Goal: Task Accomplishment & Management: Use online tool/utility

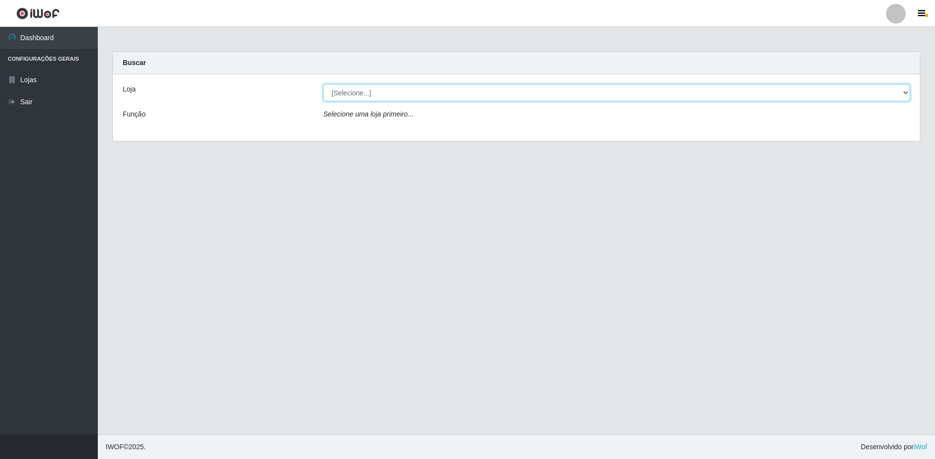
click at [355, 97] on select "[Selecione...] Extrabom - Loja 51 Gaivotas" at bounding box center [616, 92] width 587 height 17
select select "469"
click at [323, 84] on select "[Selecione...] Extrabom - Loja 51 Gaivotas" at bounding box center [616, 92] width 587 height 17
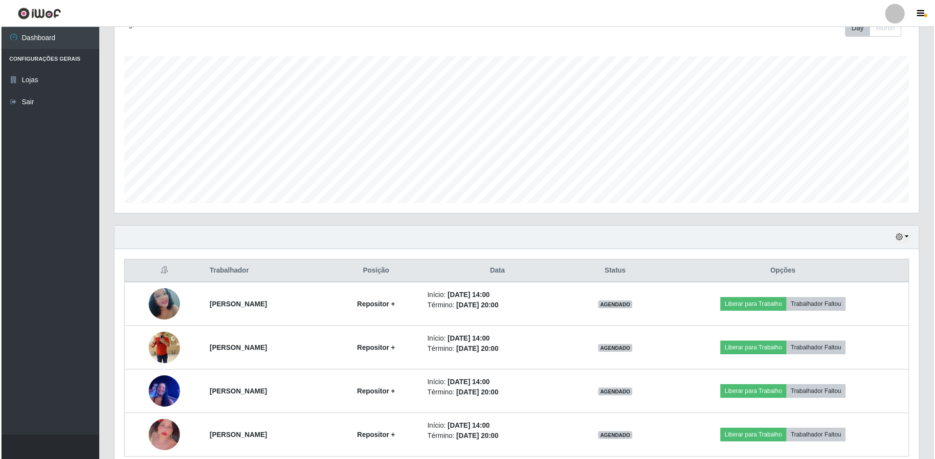
scroll to position [191, 0]
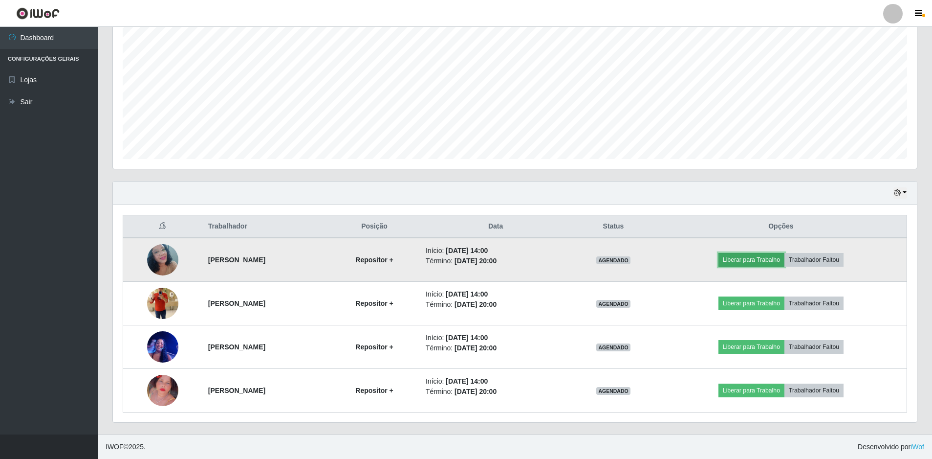
click at [755, 258] on button "Liberar para Trabalho" at bounding box center [752, 260] width 66 height 14
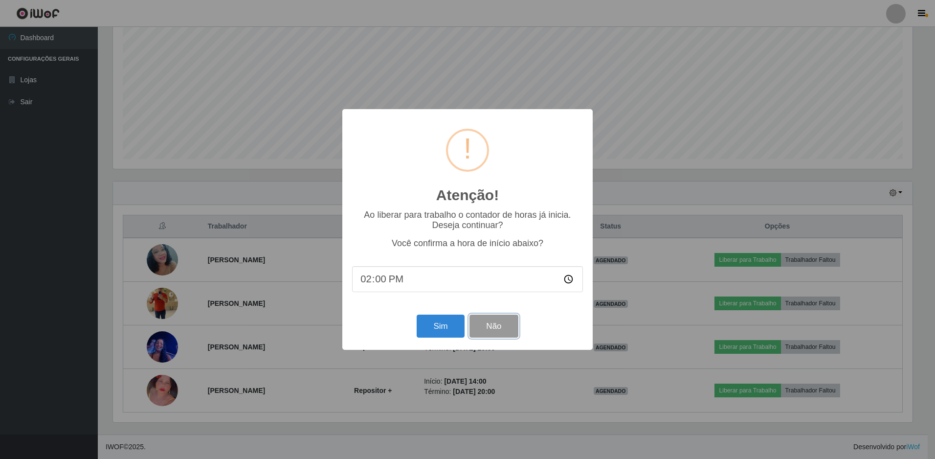
click at [476, 331] on button "Não" at bounding box center [493, 325] width 48 height 23
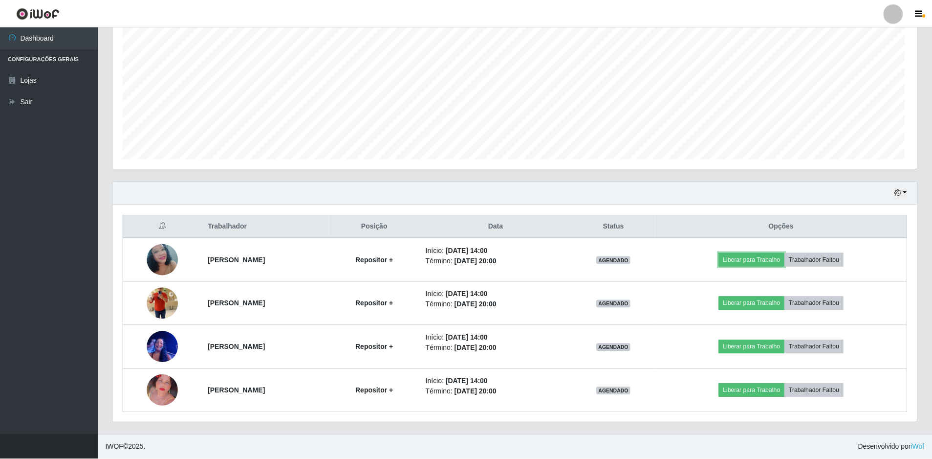
scroll to position [203, 804]
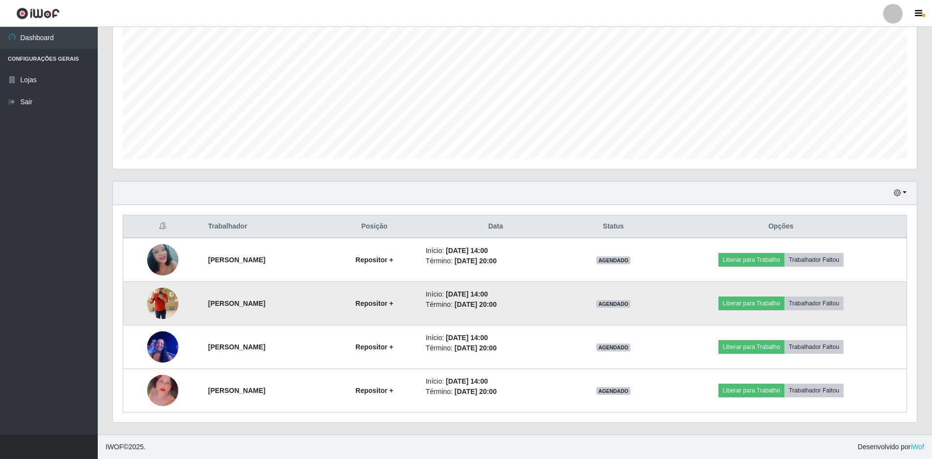
click at [163, 303] on img at bounding box center [162, 303] width 31 height 56
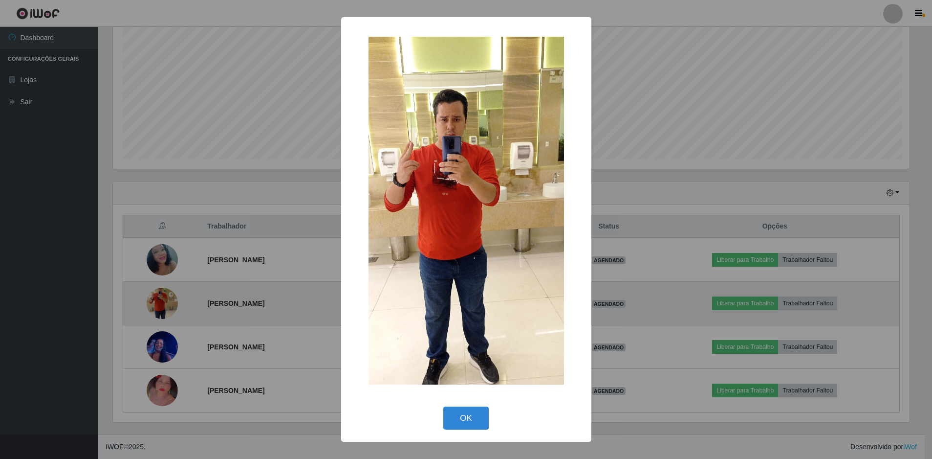
scroll to position [203, 799]
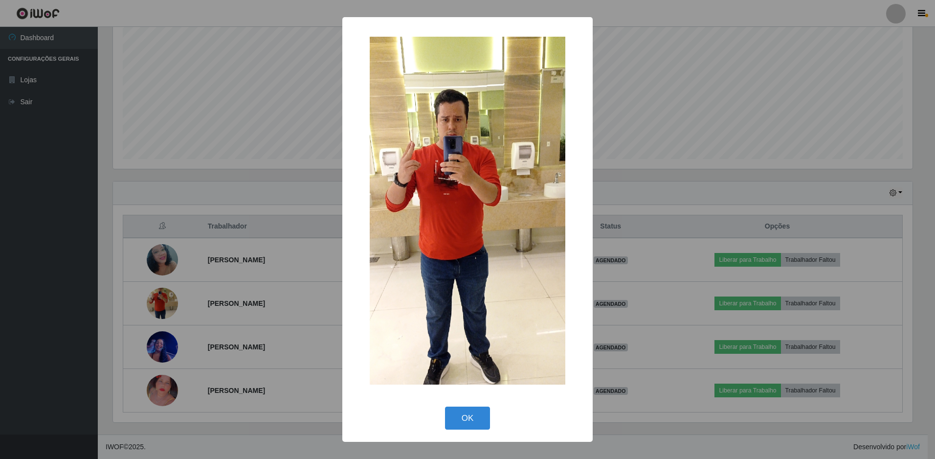
click at [212, 292] on div "× OK Cancel" at bounding box center [467, 229] width 935 height 459
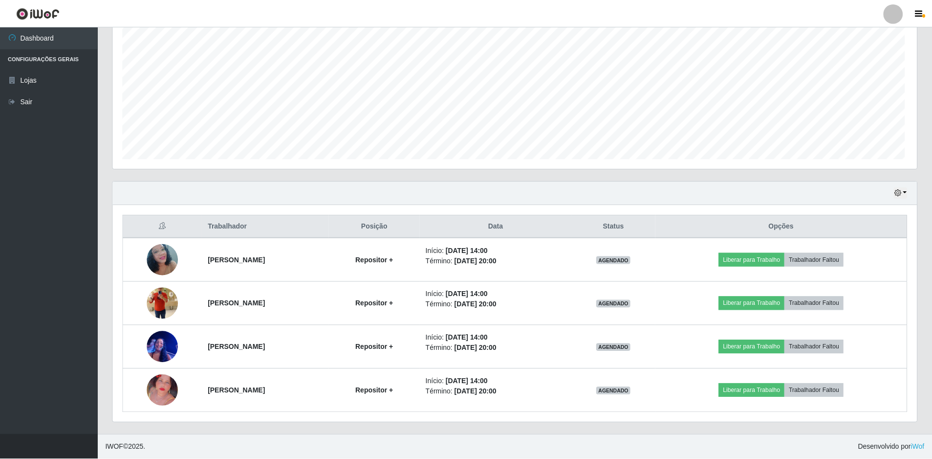
scroll to position [203, 804]
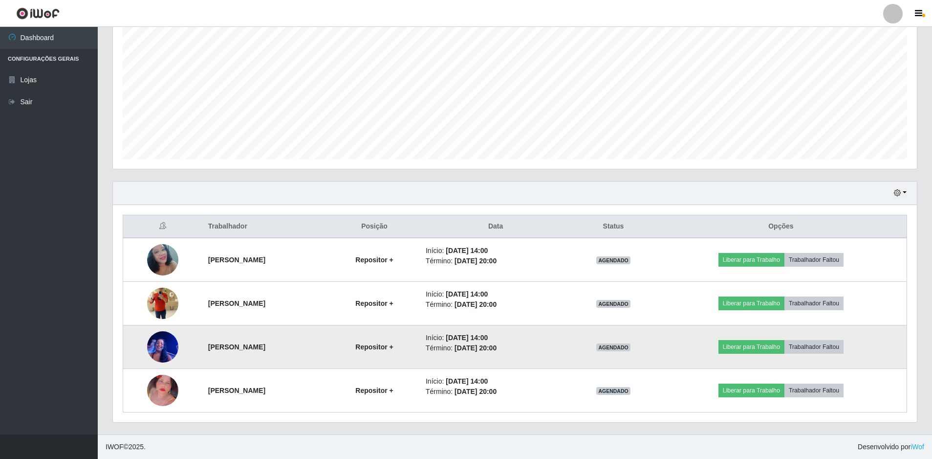
click at [166, 350] on img at bounding box center [162, 347] width 31 height 42
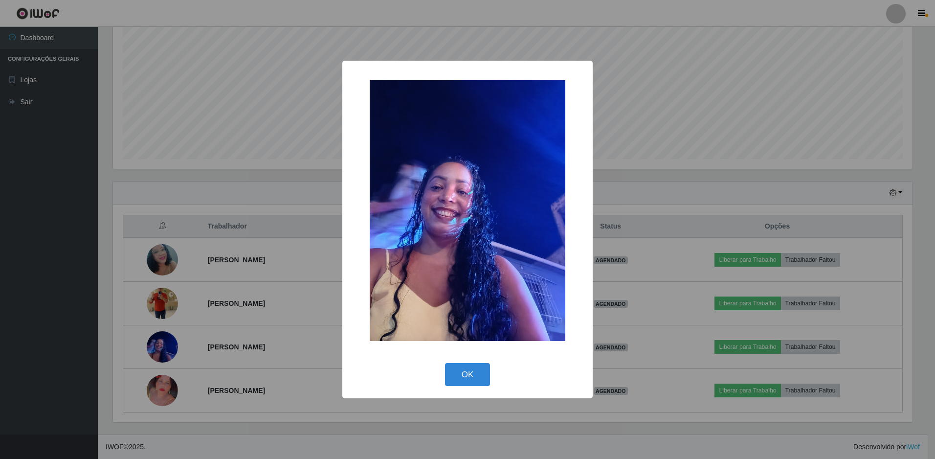
click at [254, 322] on div "× OK Cancel" at bounding box center [467, 229] width 935 height 459
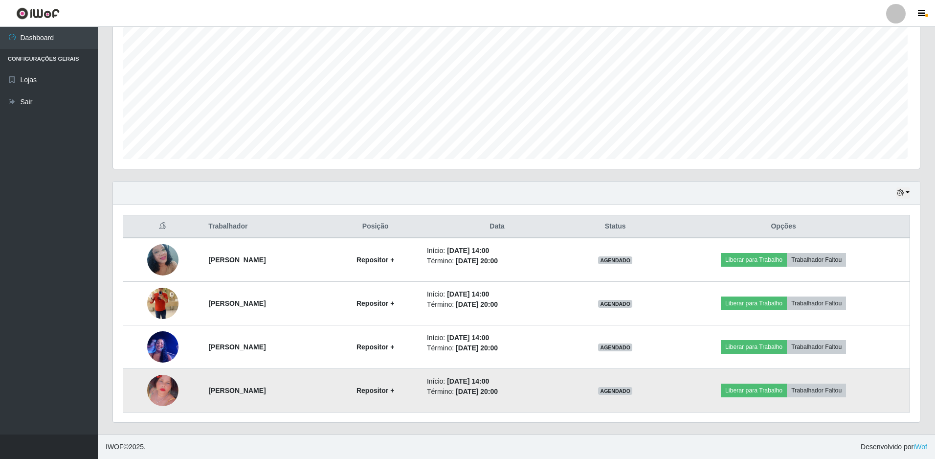
scroll to position [203, 804]
click at [154, 396] on img at bounding box center [162, 390] width 31 height 56
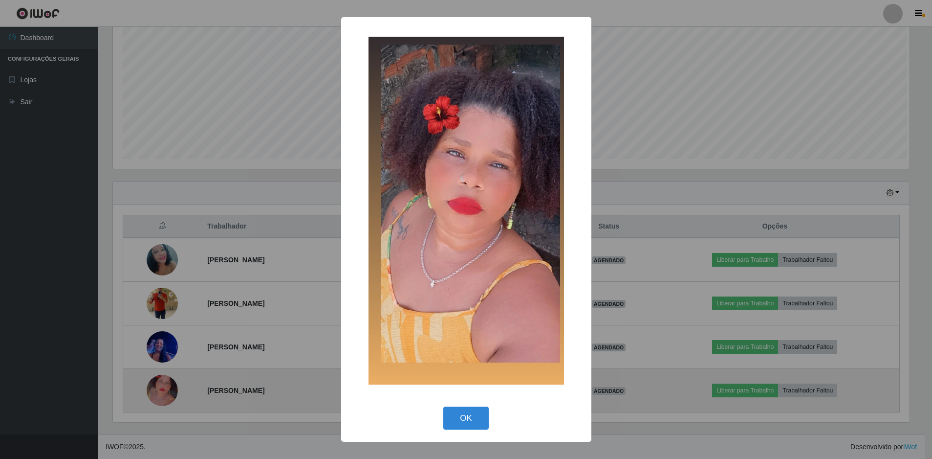
scroll to position [203, 799]
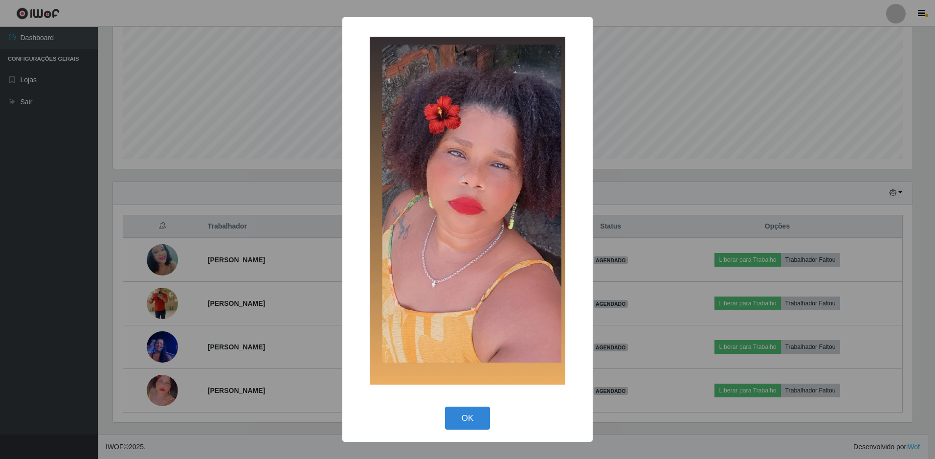
click at [291, 301] on div "× OK Cancel" at bounding box center [467, 229] width 935 height 459
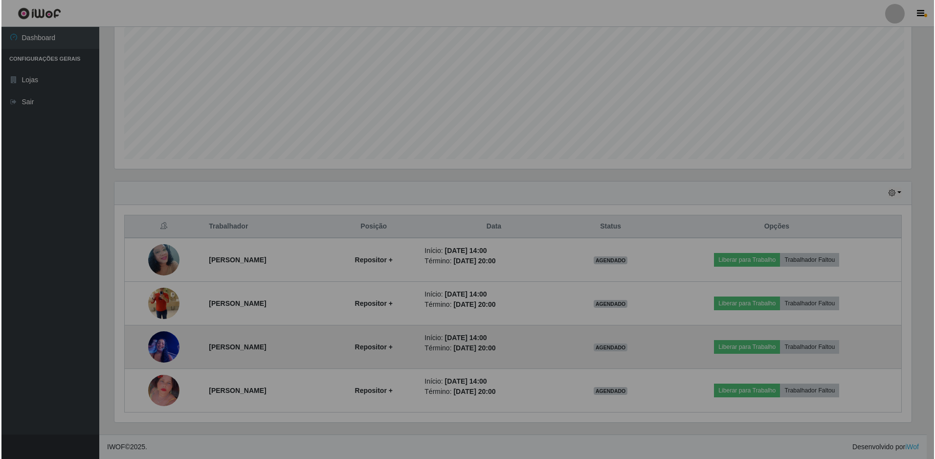
scroll to position [203, 804]
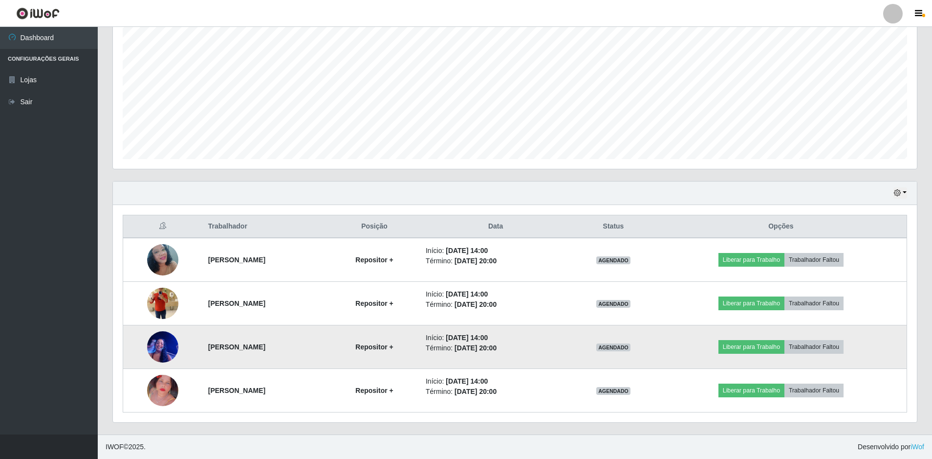
click at [158, 352] on img at bounding box center [162, 347] width 31 height 42
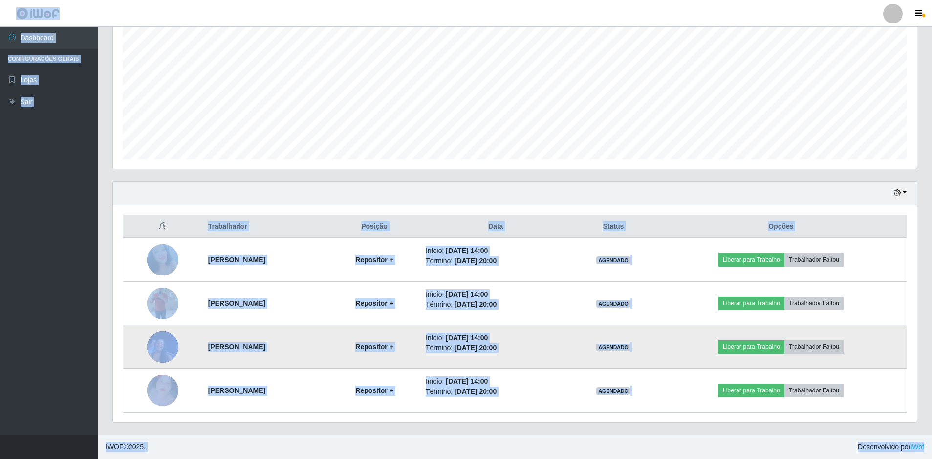
drag, startPoint x: 158, startPoint y: 352, endPoint x: 162, endPoint y: 343, distance: 9.4
click at [162, 343] on img at bounding box center [162, 347] width 31 height 42
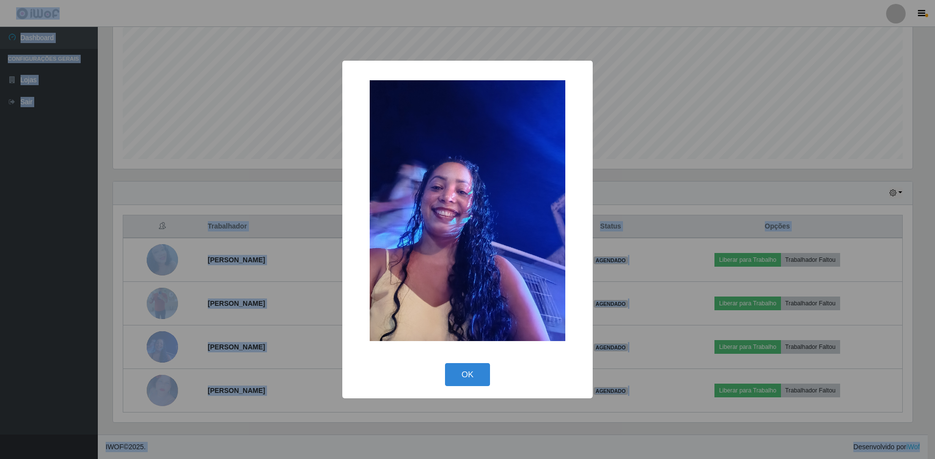
click at [233, 286] on div "× OK Cancel" at bounding box center [467, 229] width 935 height 459
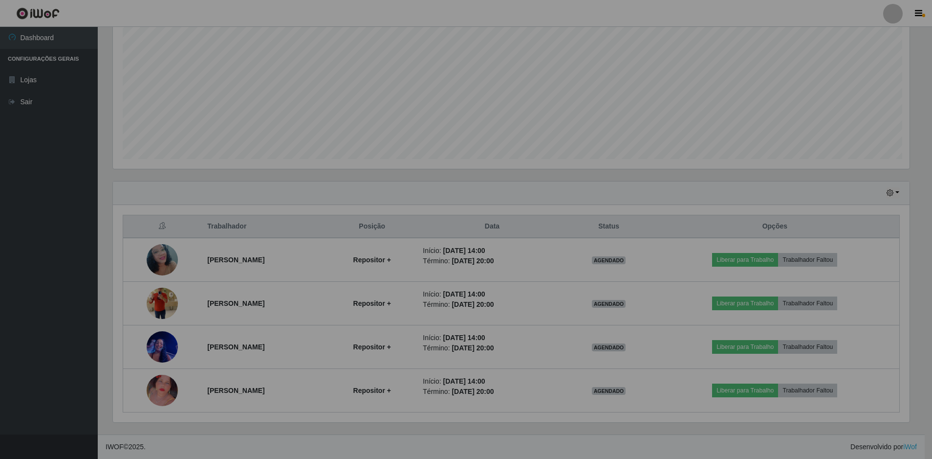
scroll to position [203, 804]
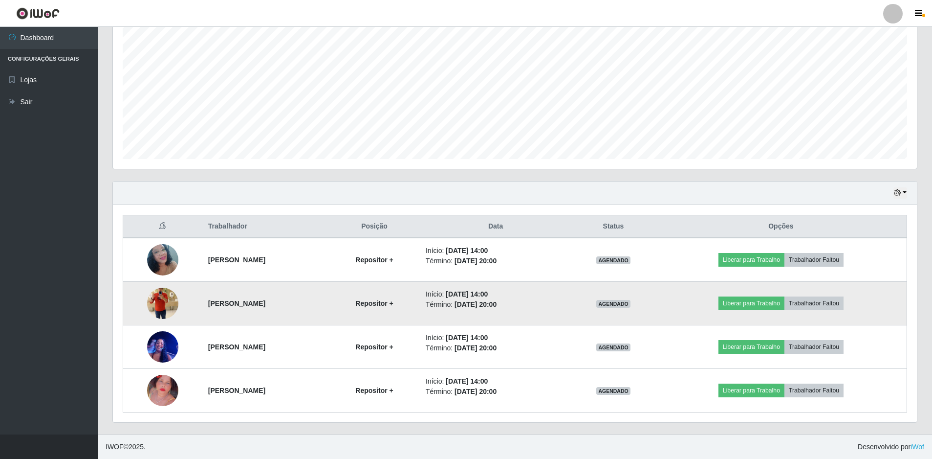
click at [162, 303] on img at bounding box center [162, 303] width 31 height 56
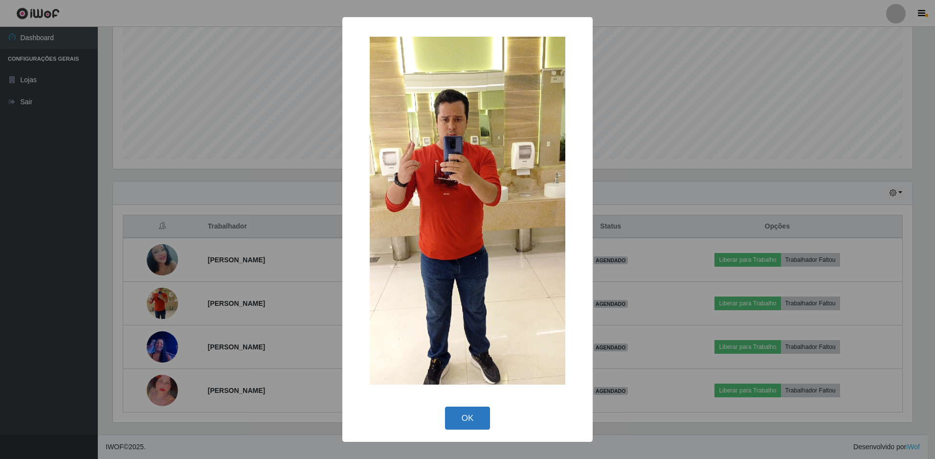
click at [459, 422] on button "OK" at bounding box center [467, 417] width 45 height 23
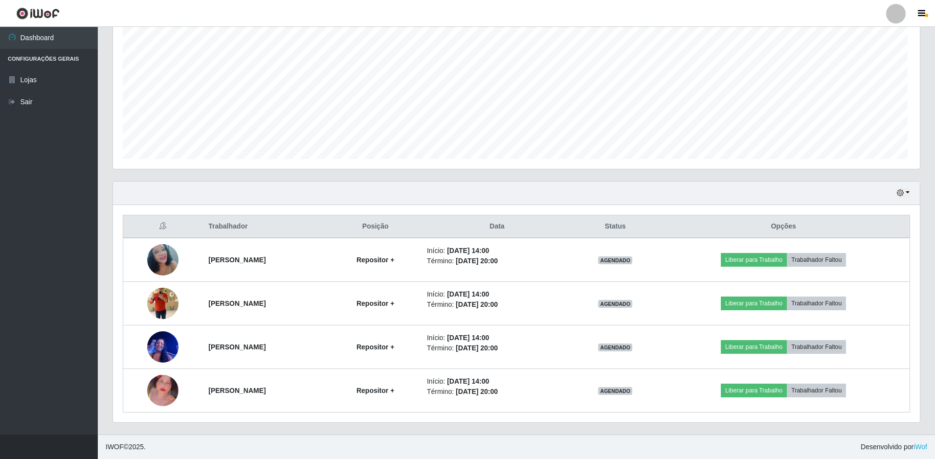
scroll to position [203, 804]
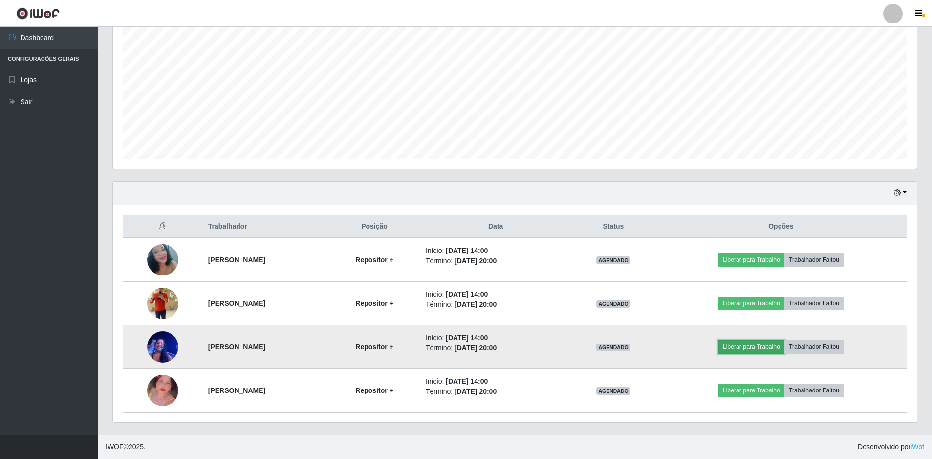
click at [766, 344] on button "Liberar para Trabalho" at bounding box center [752, 347] width 66 height 14
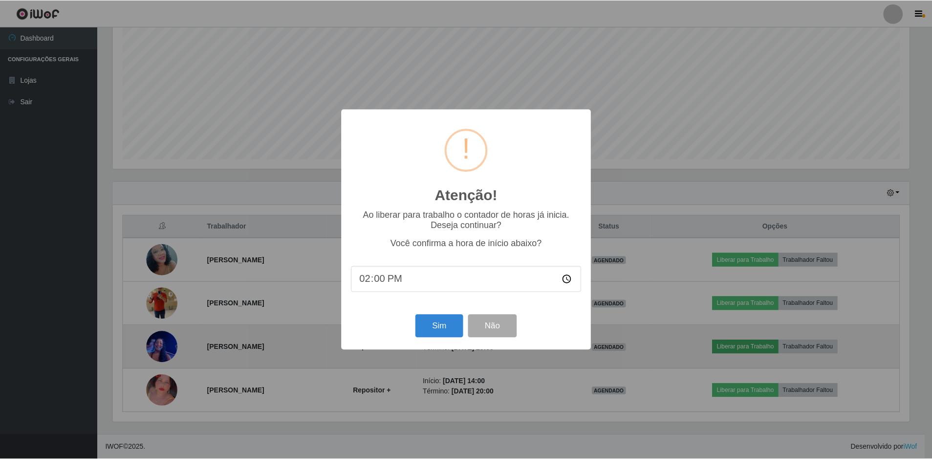
scroll to position [203, 799]
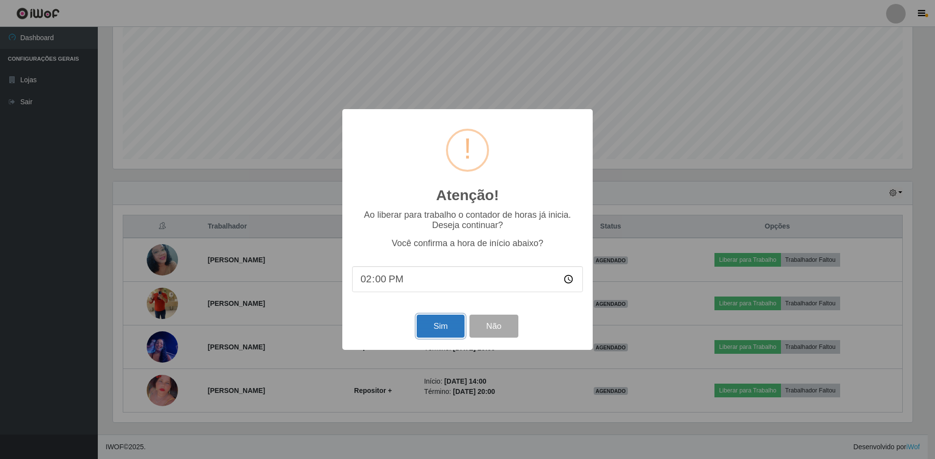
click at [430, 328] on button "Sim" at bounding box center [440, 325] width 47 height 23
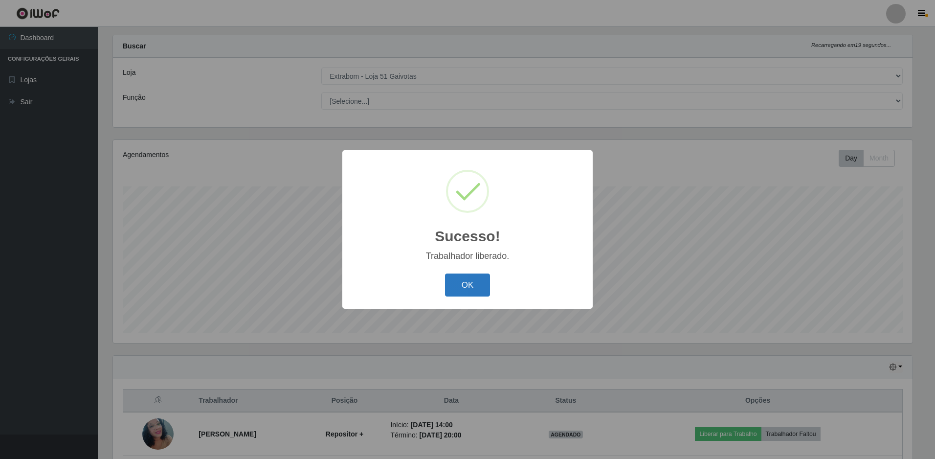
click at [455, 289] on button "OK" at bounding box center [467, 284] width 45 height 23
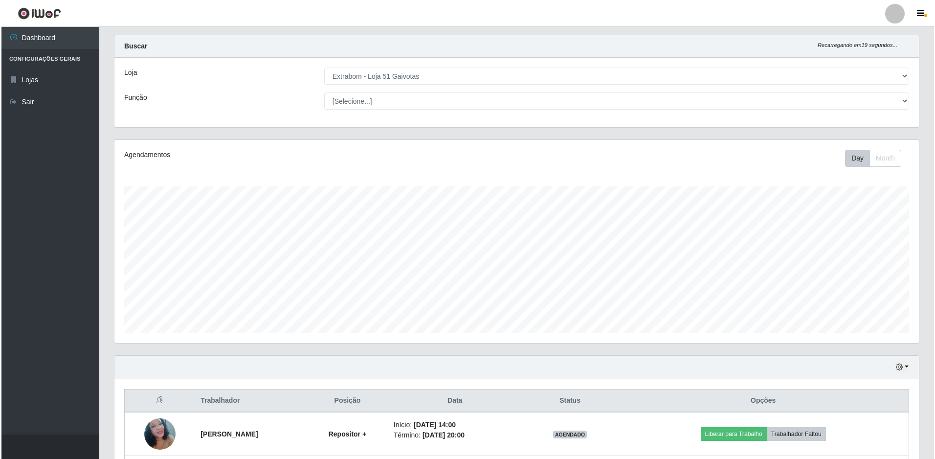
scroll to position [163, 0]
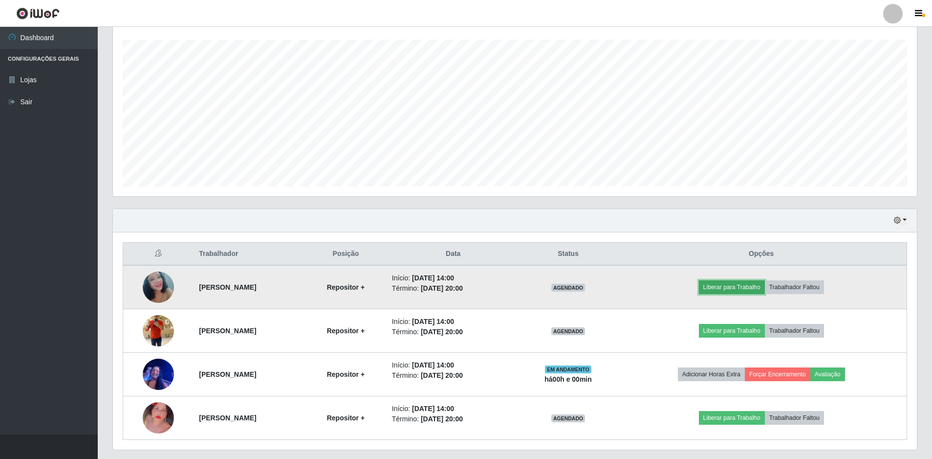
click at [734, 287] on button "Liberar para Trabalho" at bounding box center [732, 287] width 66 height 14
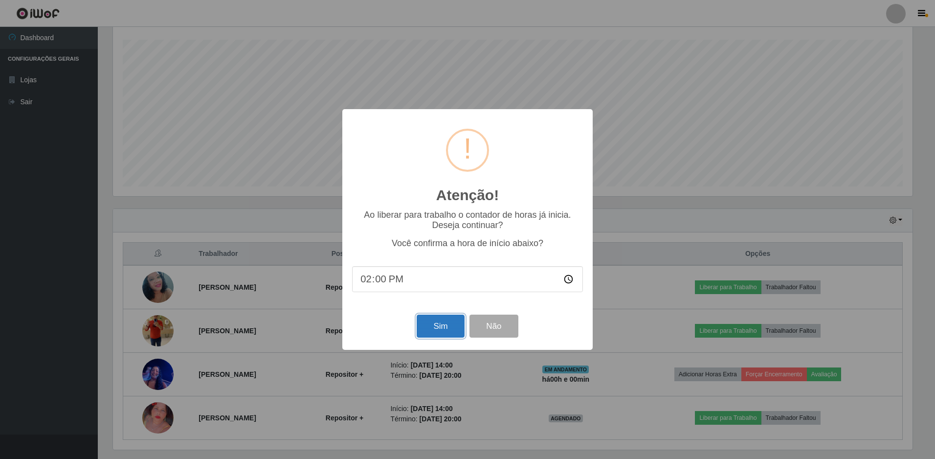
click at [429, 337] on button "Sim" at bounding box center [440, 325] width 47 height 23
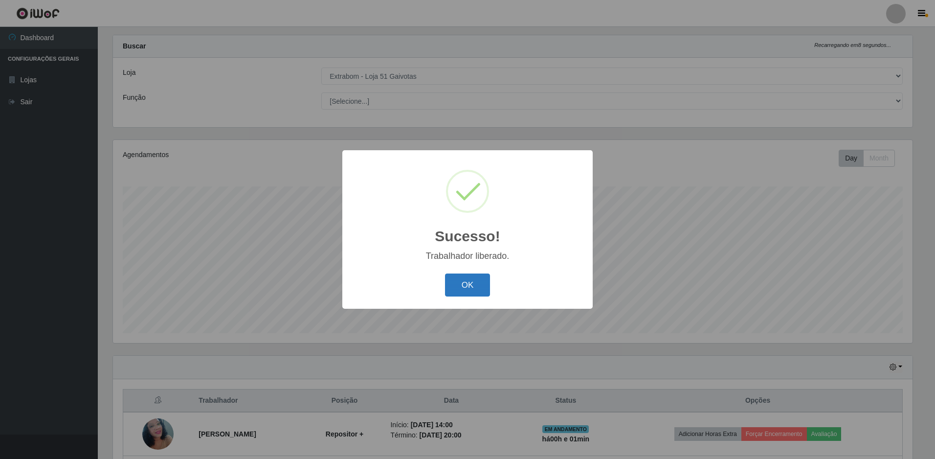
click at [455, 285] on button "OK" at bounding box center [467, 284] width 45 height 23
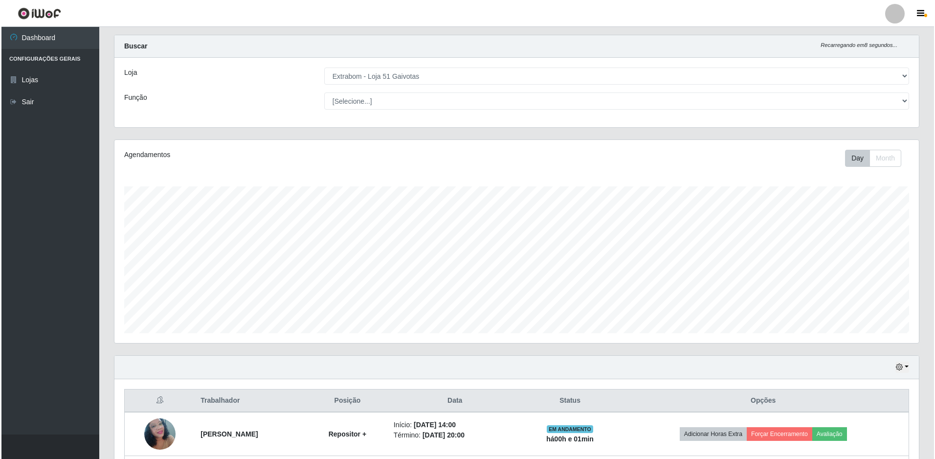
scroll to position [163, 0]
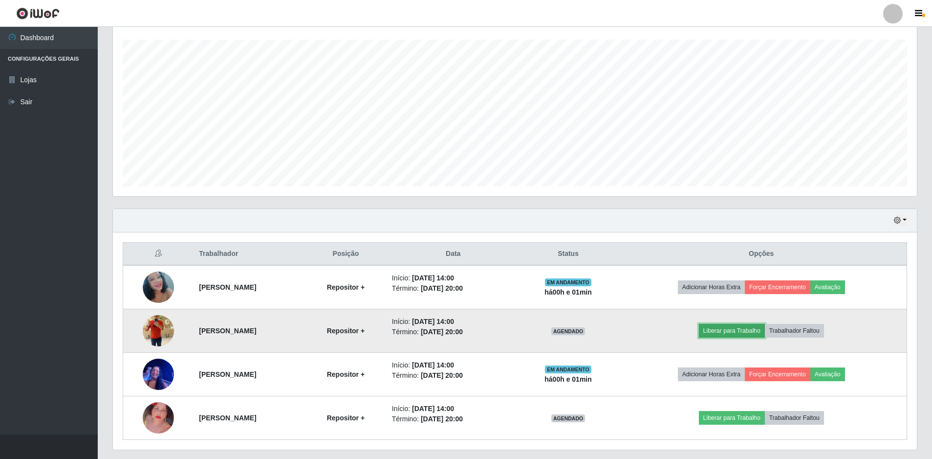
click at [756, 330] on button "Liberar para Trabalho" at bounding box center [732, 331] width 66 height 14
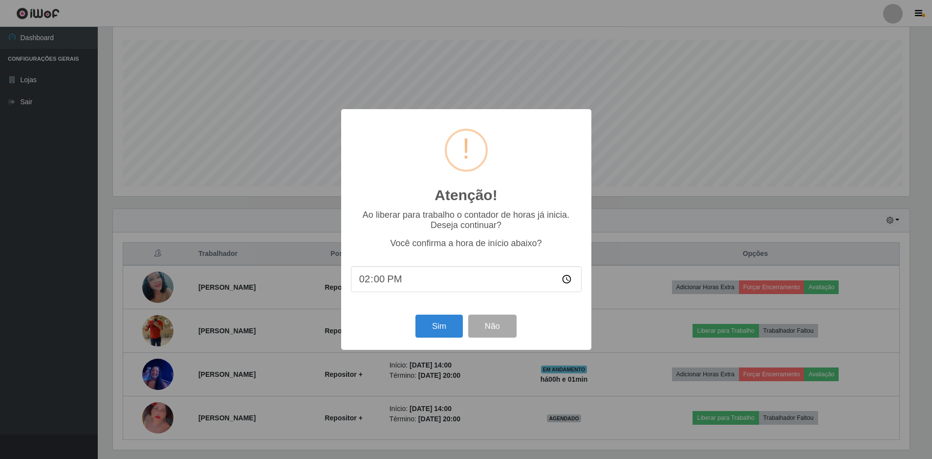
scroll to position [203, 799]
click at [451, 333] on button "Sim" at bounding box center [440, 325] width 47 height 23
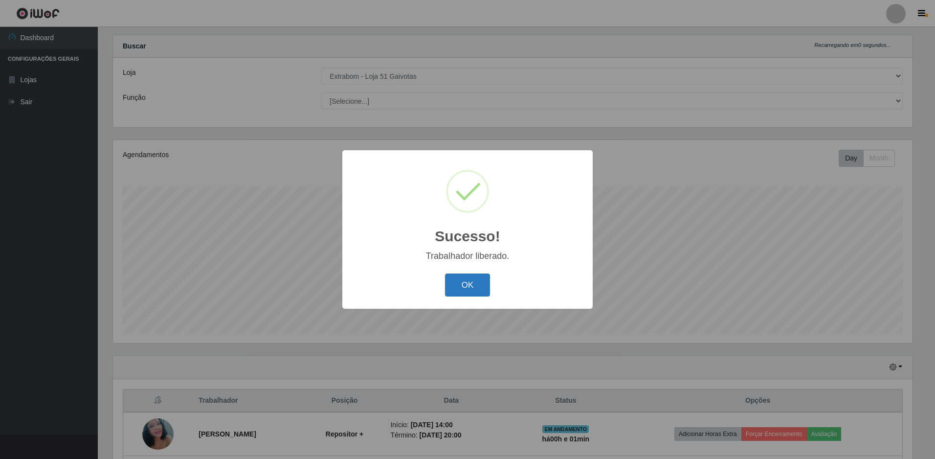
click at [461, 285] on button "OK" at bounding box center [467, 284] width 45 height 23
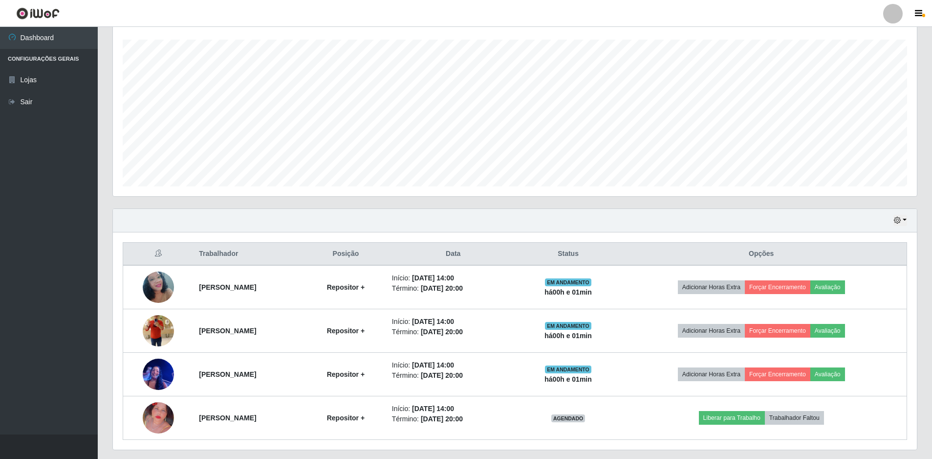
scroll to position [0, 0]
